Goal: Find specific page/section: Find specific page/section

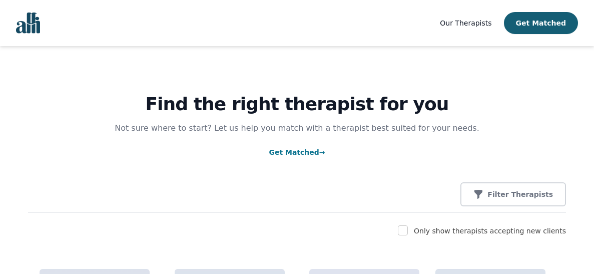
click at [305, 150] on link "Get Matched →" at bounding box center [297, 152] width 56 height 8
